Goal: Transaction & Acquisition: Book appointment/travel/reservation

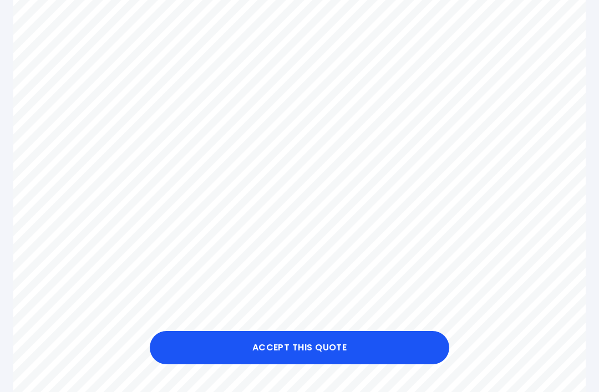
scroll to position [343, 0]
click at [318, 346] on button "Accept this Quote" at bounding box center [299, 347] width 299 height 33
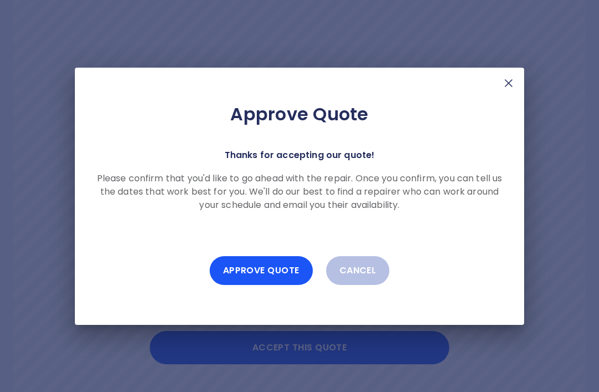
click at [275, 269] on button "Approve Quote" at bounding box center [261, 270] width 103 height 29
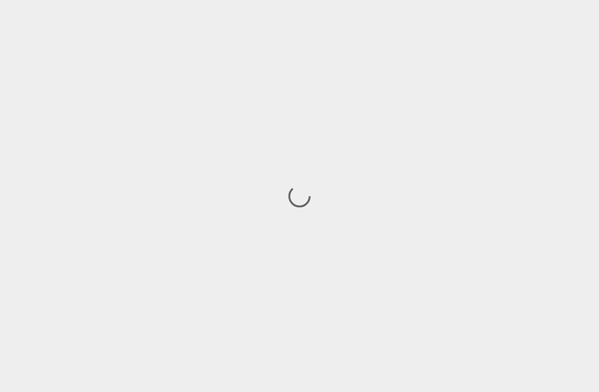
scroll to position [35, 0]
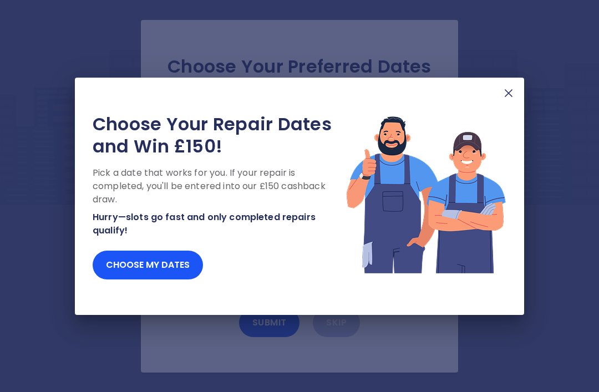
click at [155, 262] on button "Choose my dates" at bounding box center [148, 265] width 110 height 29
click at [156, 260] on button "Choose my dates" at bounding box center [148, 265] width 110 height 29
click at [164, 262] on button "Choose my dates" at bounding box center [148, 265] width 110 height 29
click at [170, 260] on button "Choose my dates" at bounding box center [148, 265] width 110 height 29
click at [508, 96] on img at bounding box center [508, 92] width 13 height 13
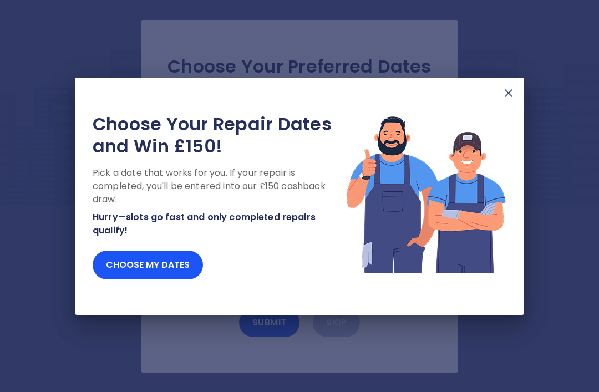
click at [162, 267] on button "Choose my dates" at bounding box center [148, 265] width 110 height 29
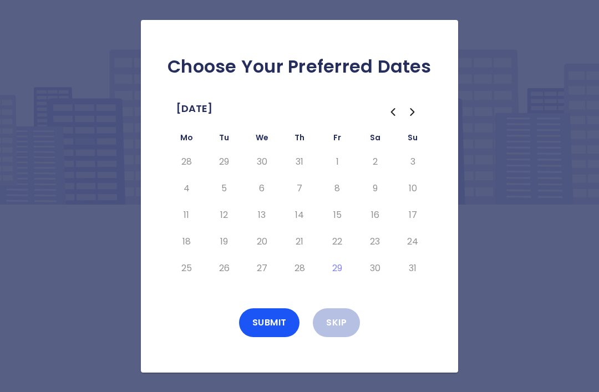
click at [416, 105] on icon "Go to the Next Month" at bounding box center [412, 111] width 13 height 13
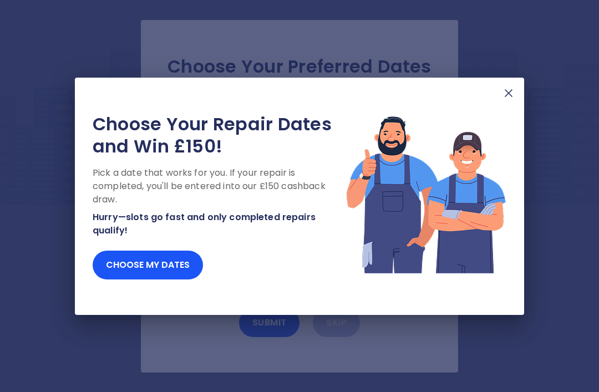
click at [131, 274] on button "Choose my dates" at bounding box center [148, 265] width 110 height 29
click at [155, 265] on button "Choose my dates" at bounding box center [148, 265] width 110 height 29
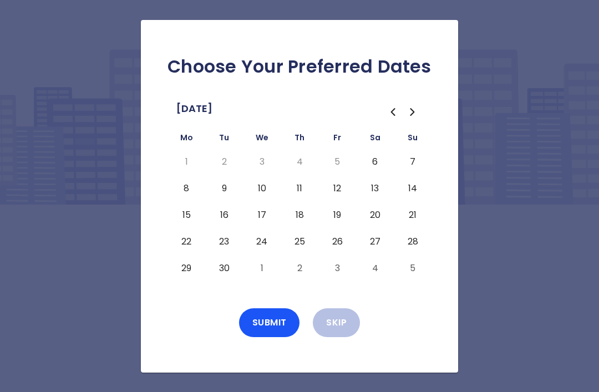
click at [343, 180] on button "12" at bounding box center [337, 189] width 20 height 18
click at [277, 308] on button "Submit" at bounding box center [269, 322] width 61 height 29
click at [416, 119] on icon "Go to the Next Month" at bounding box center [412, 111] width 13 height 13
click at [339, 197] on button "12" at bounding box center [337, 189] width 20 height 18
click at [269, 336] on button "Submit" at bounding box center [269, 322] width 61 height 29
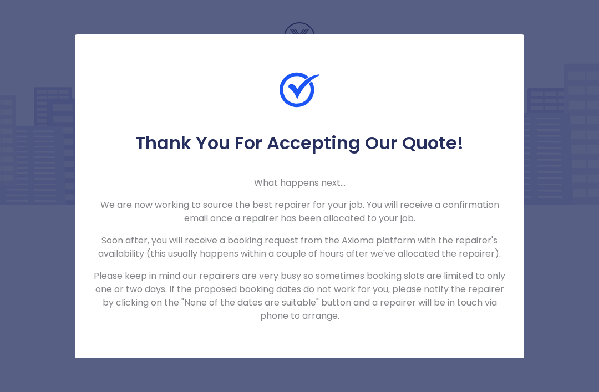
scroll to position [35, 0]
click at [563, 218] on div "Thank You For Accepting Our Quote! What happens next... We are now working to s…" at bounding box center [299, 196] width 599 height 392
click at [556, 175] on div "Thank You For Accepting Our Quote! What happens next... We are now working to s…" at bounding box center [299, 196] width 599 height 392
